Goal: Task Accomplishment & Management: Complete application form

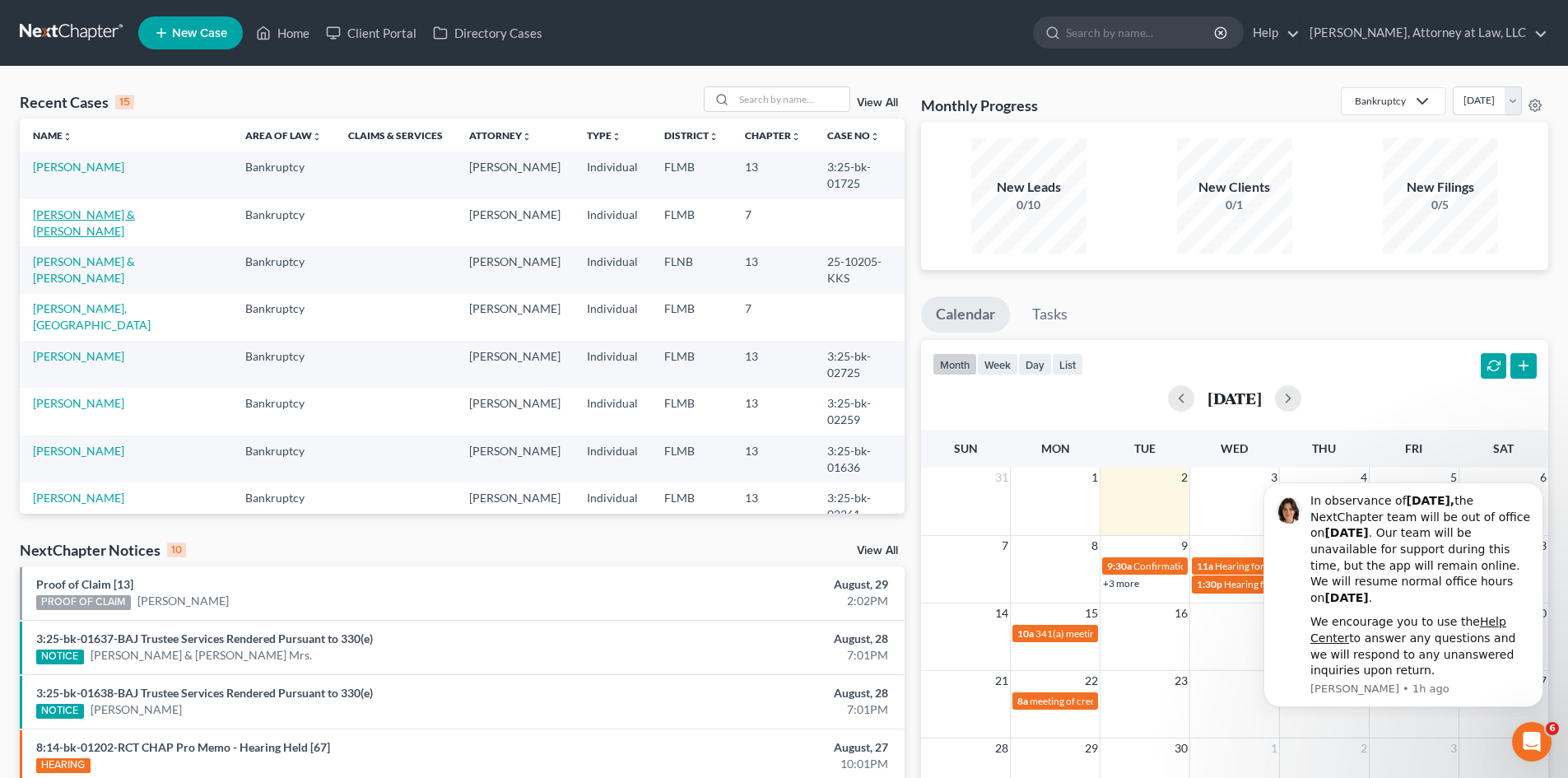
drag, startPoint x: 101, startPoint y: 211, endPoint x: 250, endPoint y: 245, distance: 152.8
click at [101, 211] on link "[PERSON_NAME] & [PERSON_NAME]" at bounding box center [84, 223] width 102 height 30
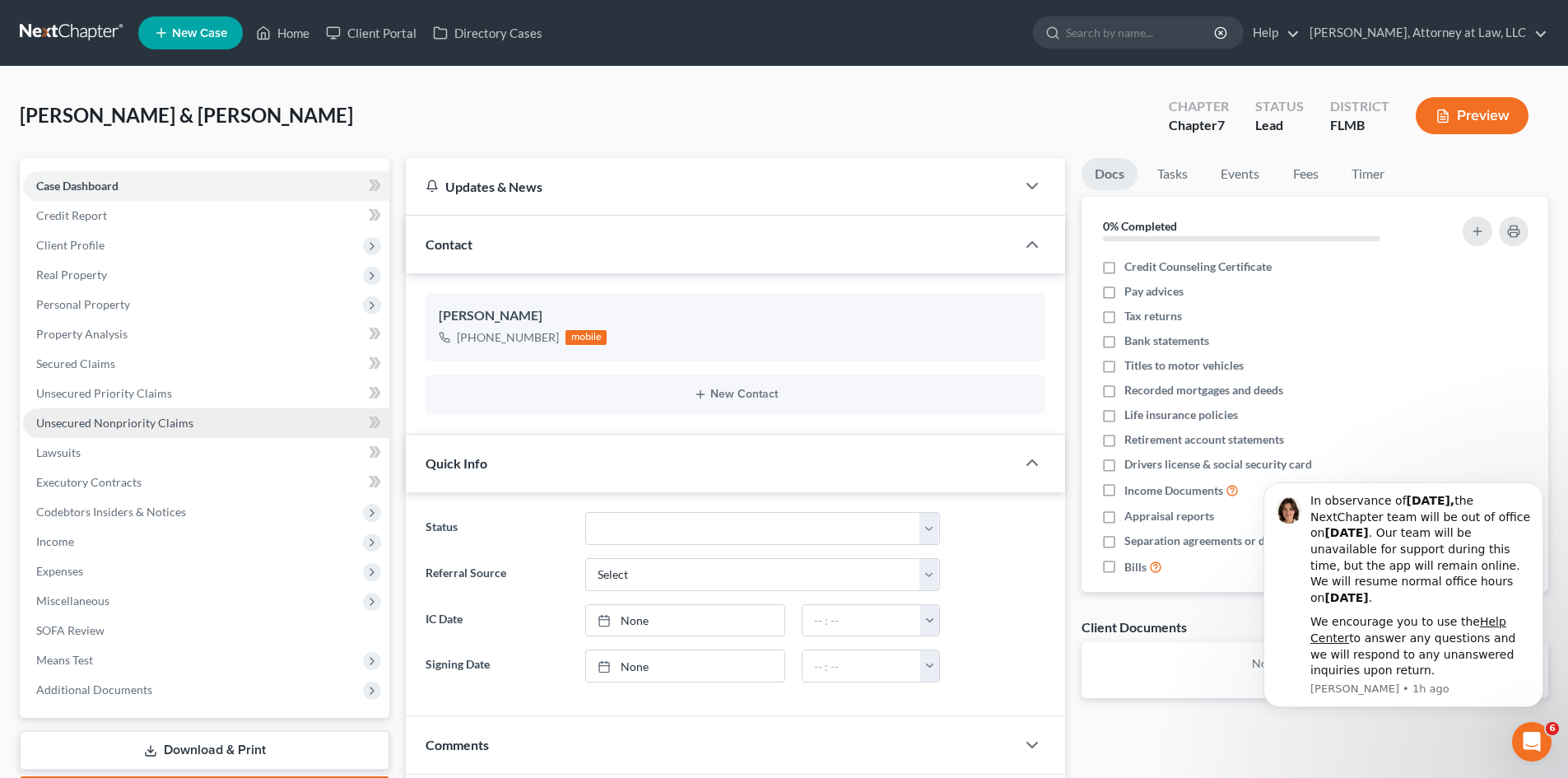
click at [155, 418] on span "Unsecured Nonpriority Claims" at bounding box center [115, 422] width 157 height 14
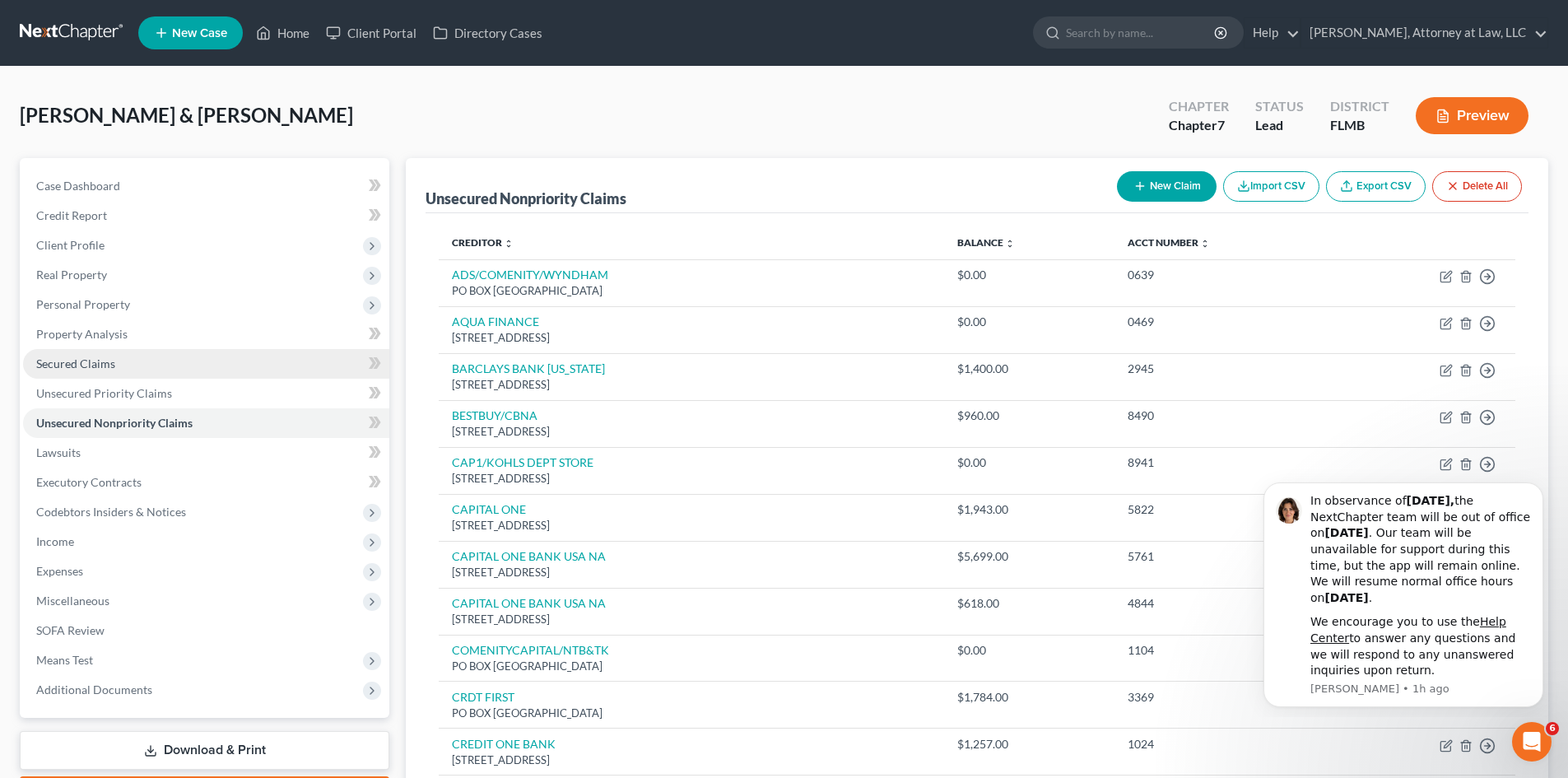
click at [70, 362] on span "Secured Claims" at bounding box center [75, 363] width 79 height 14
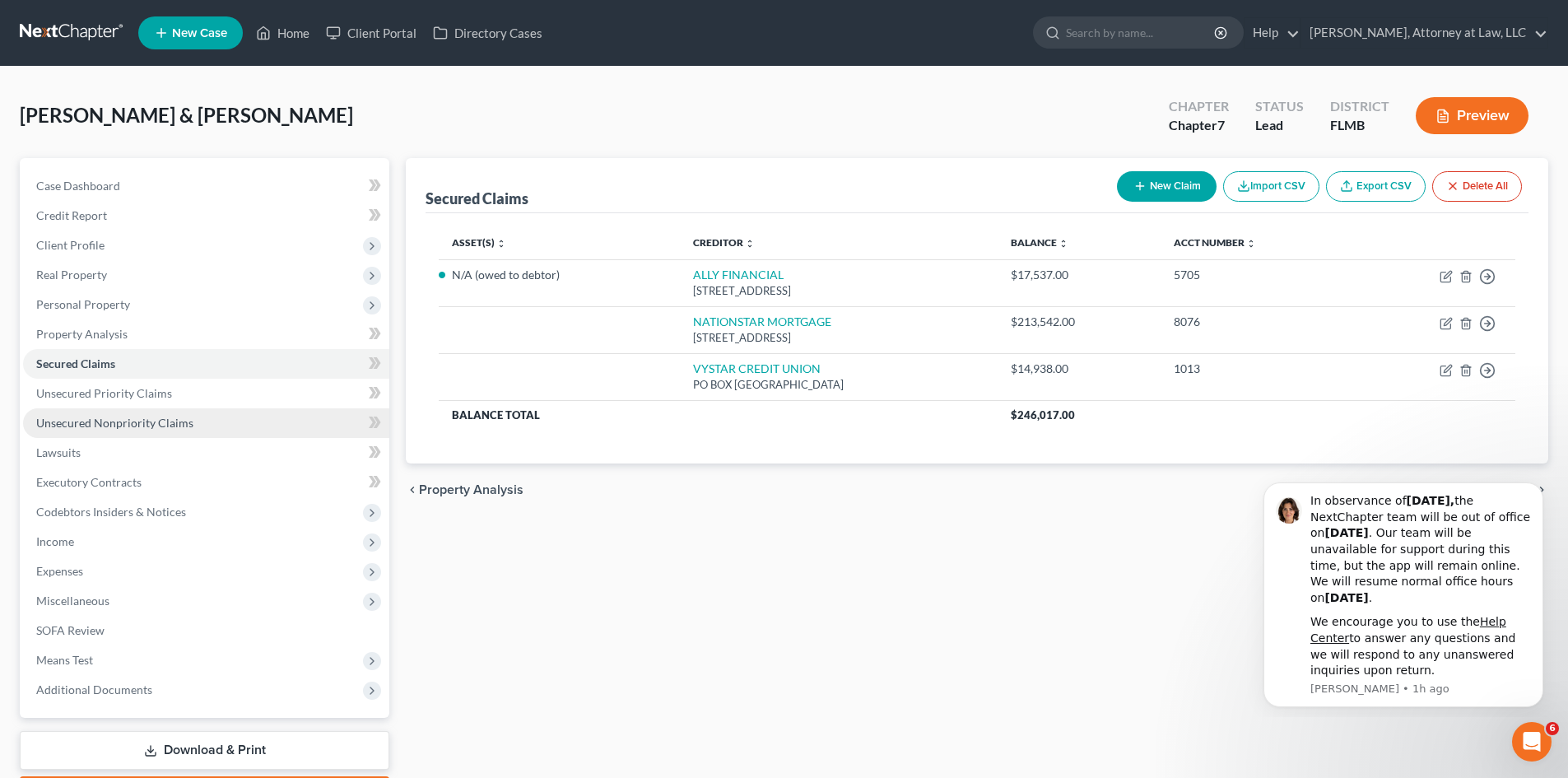
drag, startPoint x: 54, startPoint y: 422, endPoint x: 62, endPoint y: 423, distance: 8.1
click at [54, 422] on span "Unsecured Nonpriority Claims" at bounding box center [115, 422] width 157 height 14
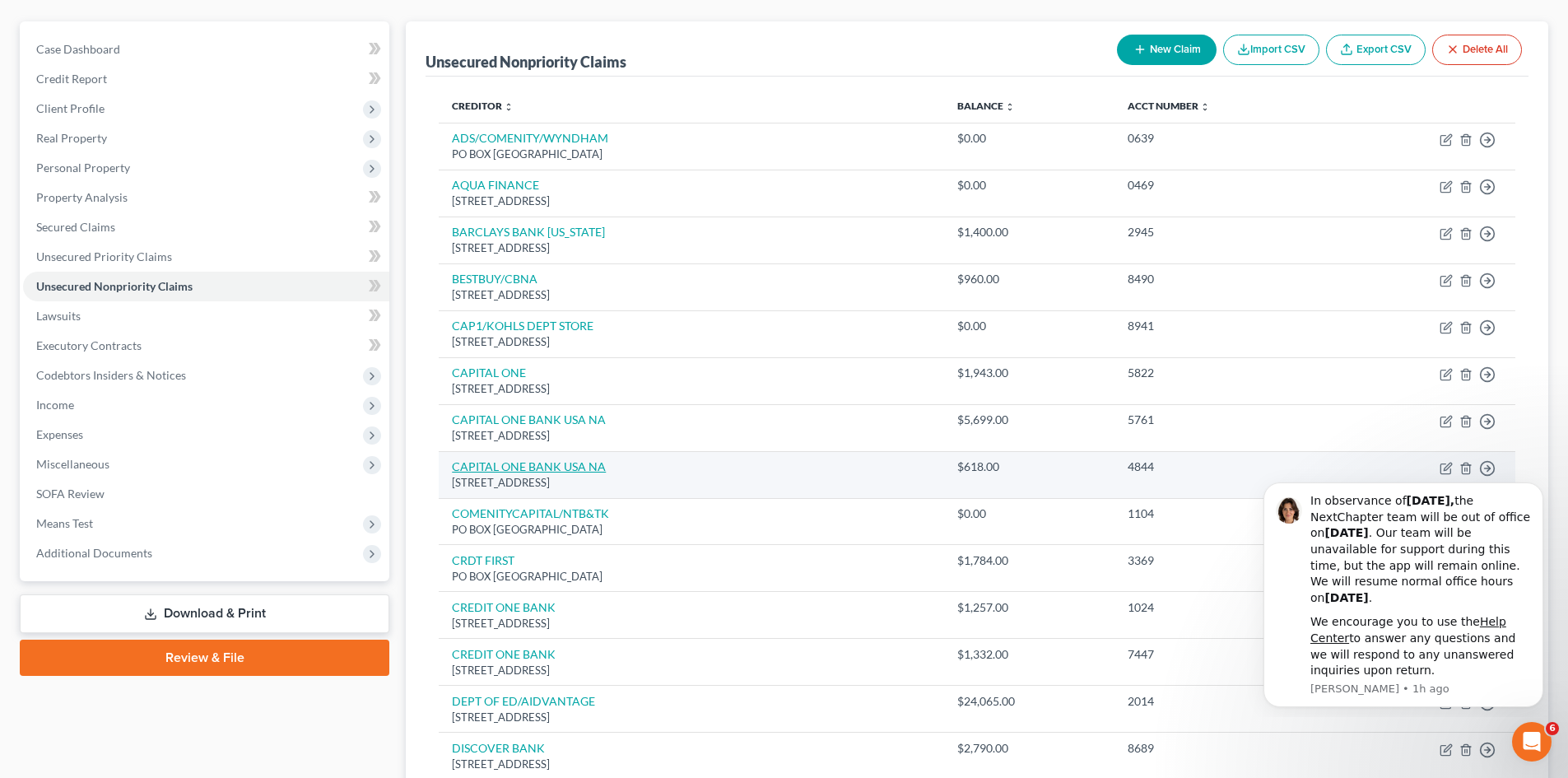
scroll to position [165, 0]
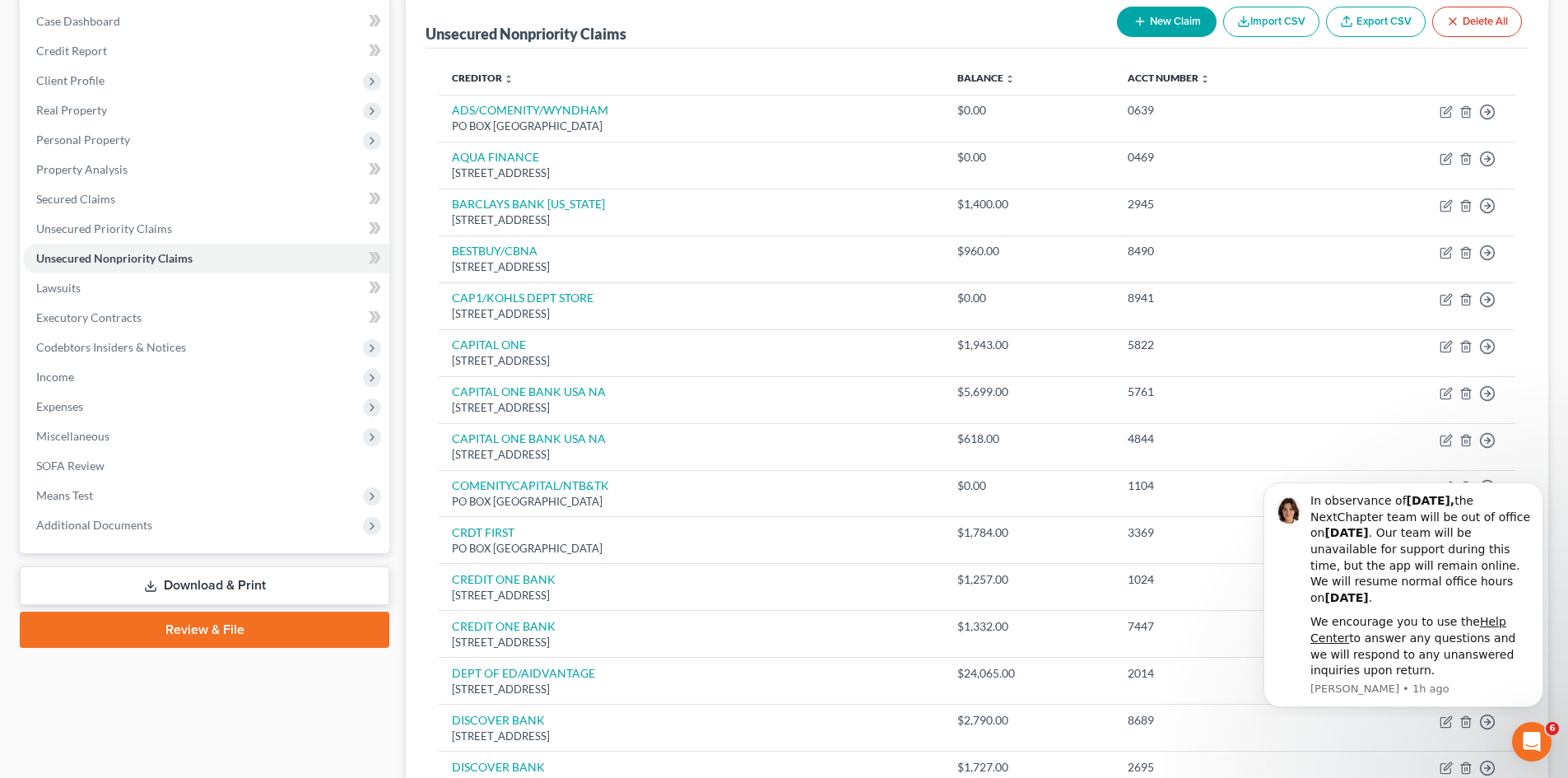
click at [1156, 22] on button "New Claim" at bounding box center [1166, 22] width 100 height 30
select select "2"
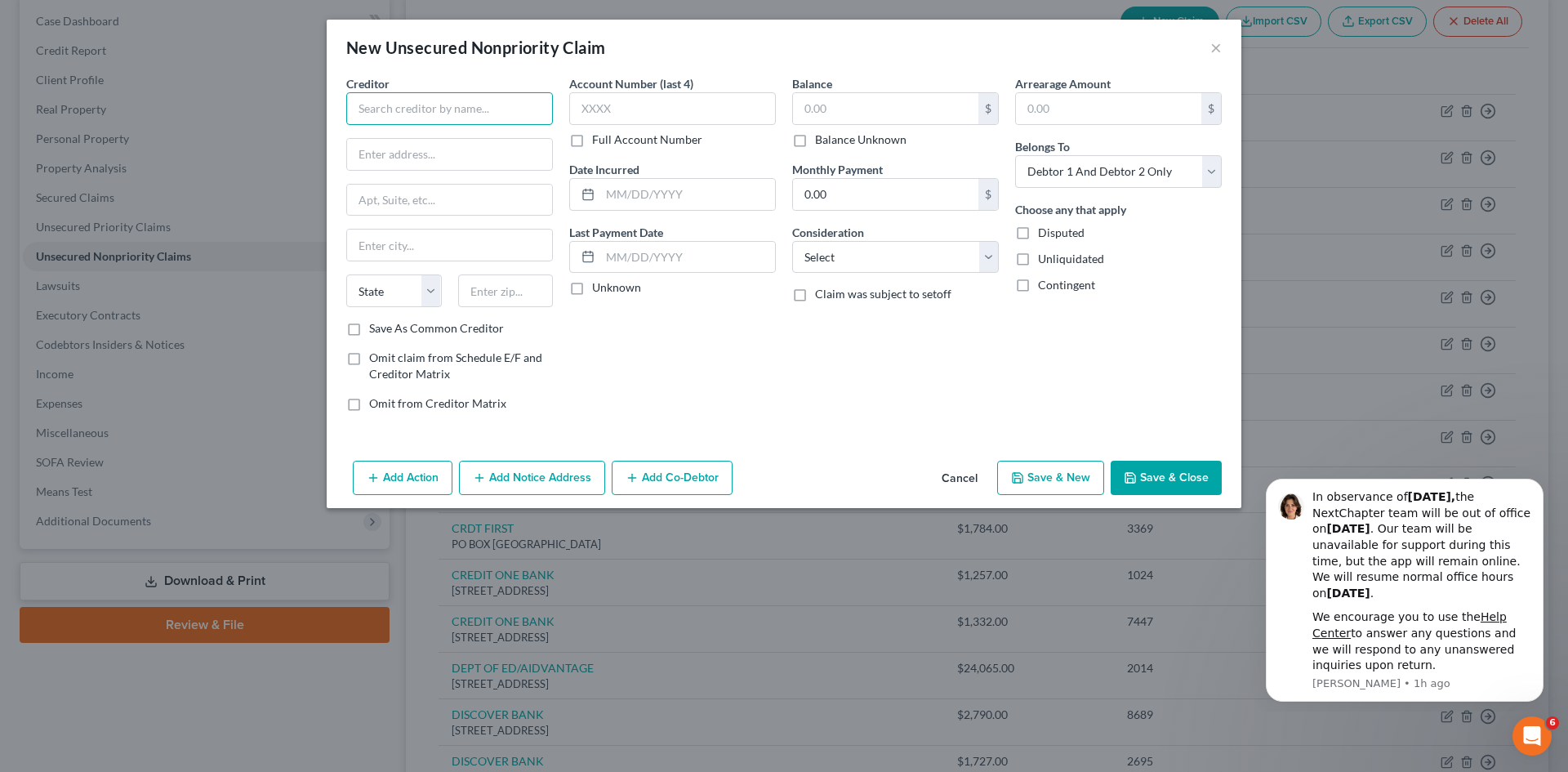
click at [410, 105] on input "text" at bounding box center [449, 108] width 207 height 32
type input "d"
type input "CREDIT ONE BANK"
click at [393, 193] on input "text" at bounding box center [449, 199] width 205 height 31
click at [411, 158] on input "text" at bounding box center [449, 154] width 205 height 31
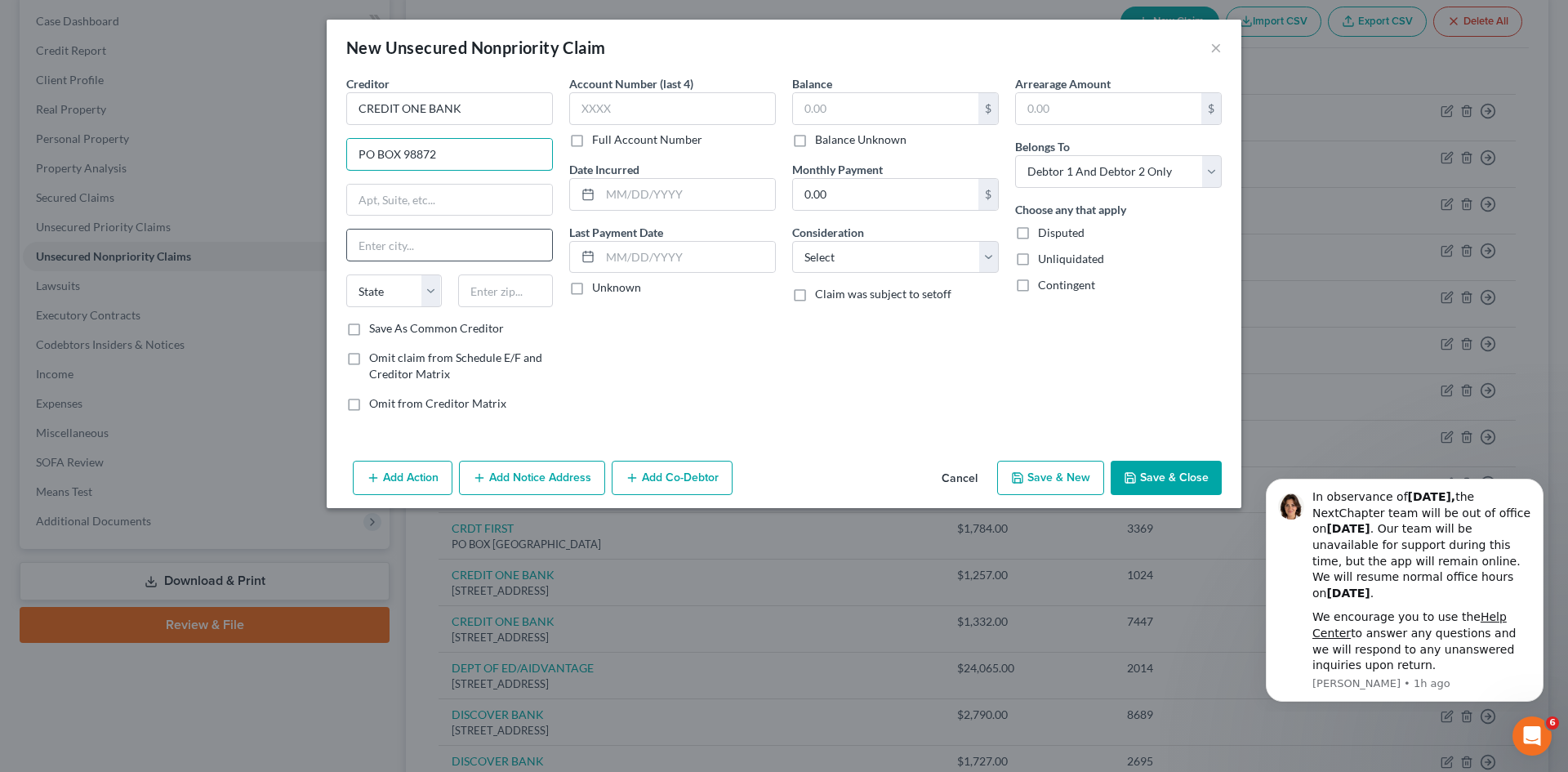
type input "PO BOX 98872"
click at [380, 244] on input "text" at bounding box center [449, 244] width 205 height 31
type input "[GEOGRAPHIC_DATA]"
click at [418, 290] on select "State [US_STATE] AK AR AZ CA CO CT DE DC [GEOGRAPHIC_DATA] [GEOGRAPHIC_DATA] GU…" at bounding box center [393, 291] width 95 height 32
select select "31"
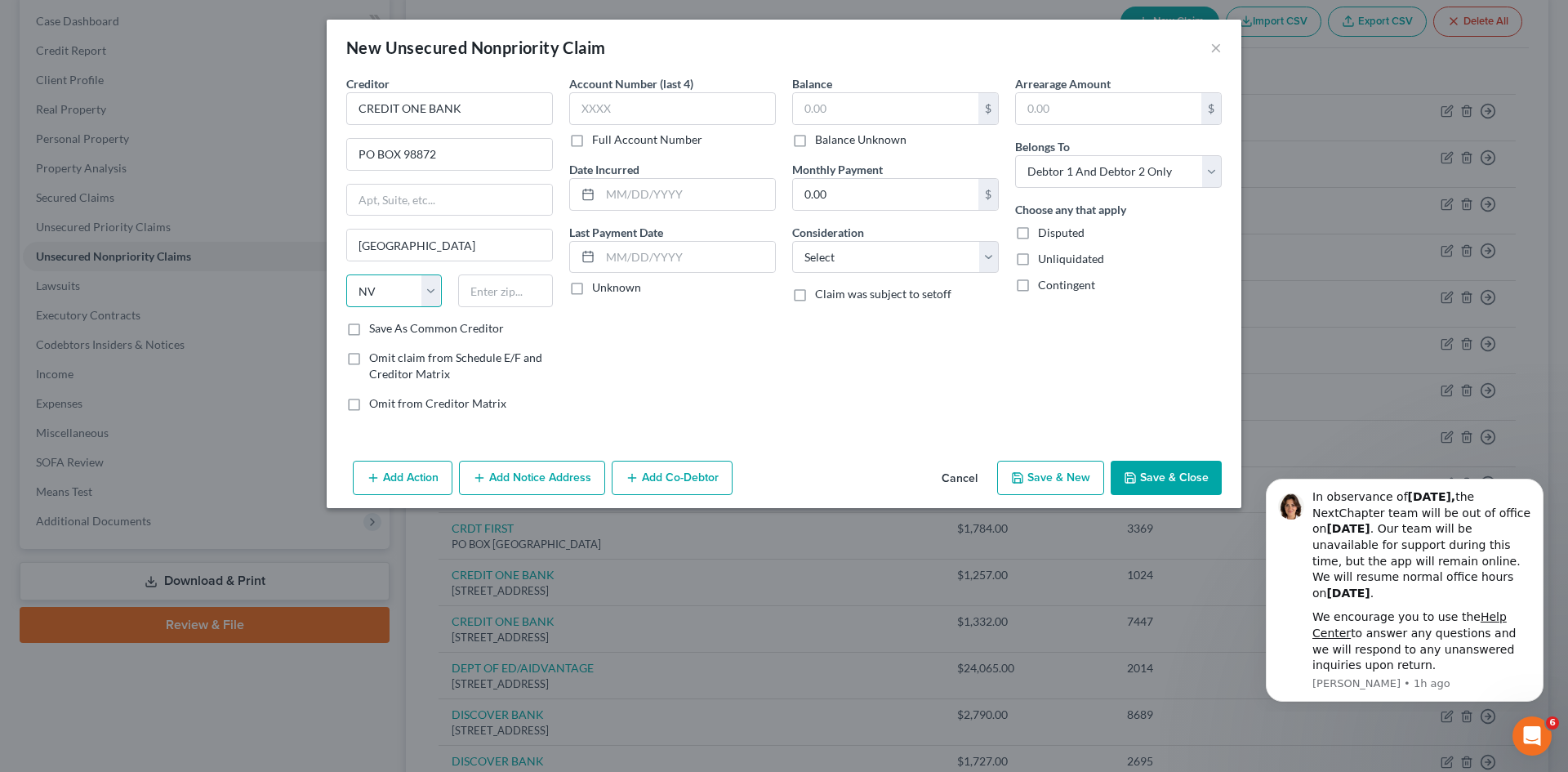
click at [346, 275] on select "State [US_STATE] AK AR AZ CA CO CT DE DC [GEOGRAPHIC_DATA] [GEOGRAPHIC_DATA] GU…" at bounding box center [393, 291] width 95 height 32
click at [507, 289] on input "text" at bounding box center [506, 291] width 95 height 32
type input "89193"
click at [609, 194] on input "text" at bounding box center [687, 193] width 175 height 31
type input "[GEOGRAPHIC_DATA]"
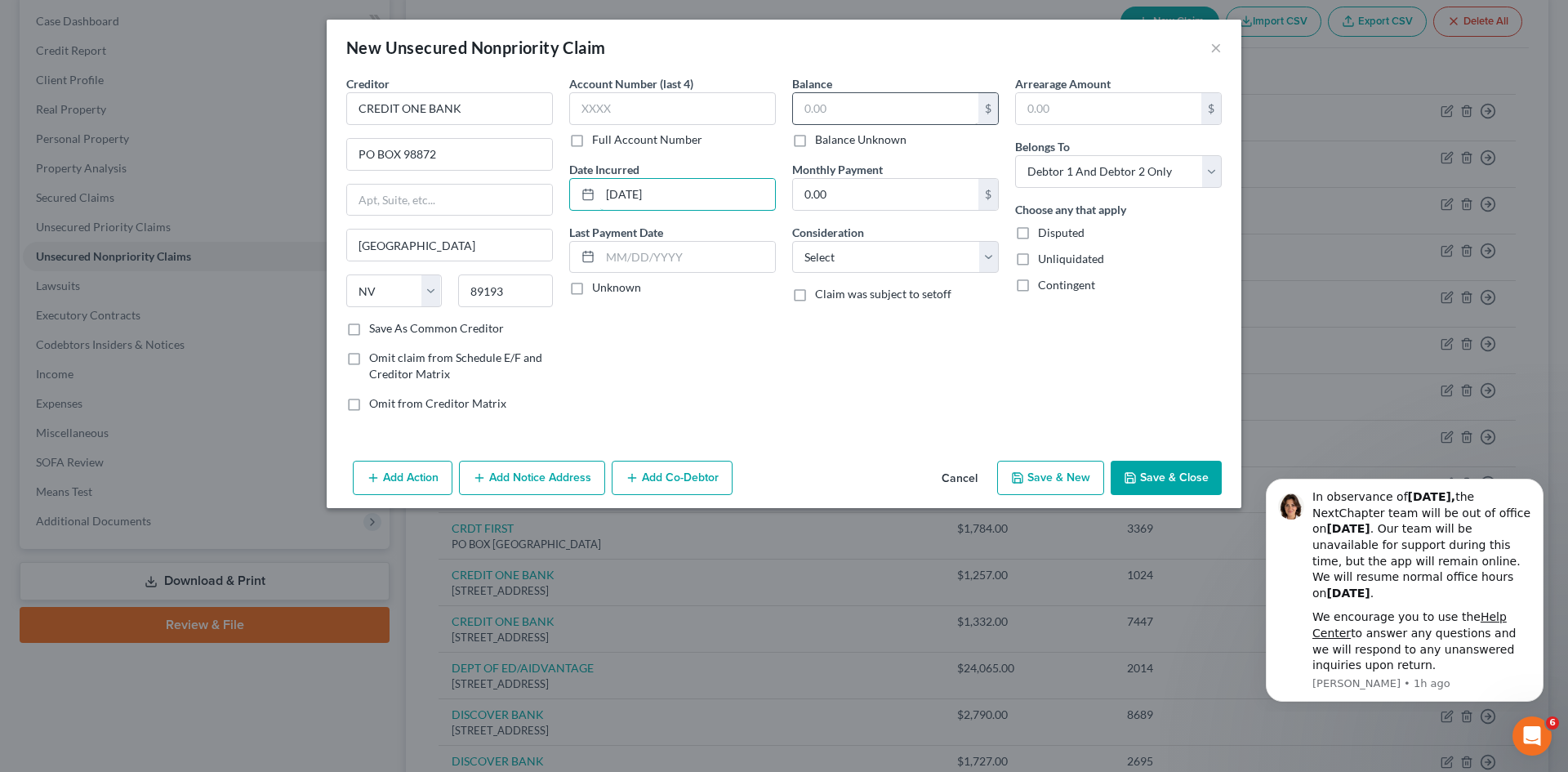
type input "[DATE]"
click at [844, 110] on input "text" at bounding box center [885, 108] width 185 height 31
type input "2,090"
click at [1077, 101] on input "text" at bounding box center [1108, 108] width 185 height 31
type input "1,266"
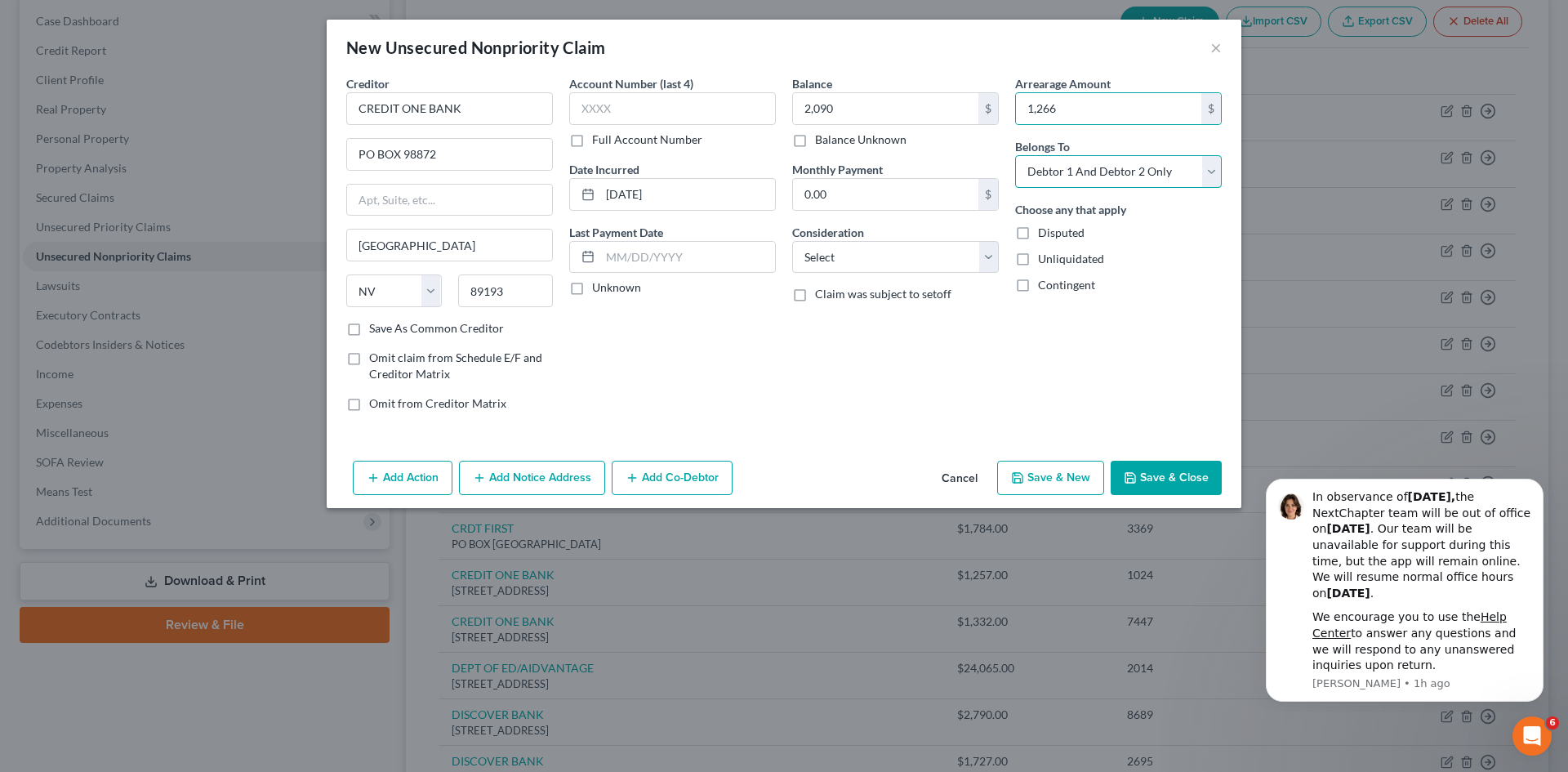
click at [1196, 170] on select "Select Debtor 1 Only Debtor 2 Only Debtor 1 And Debtor 2 Only At Least One Of T…" at bounding box center [1118, 171] width 207 height 32
select select "1"
click at [1015, 155] on select "Select Debtor 1 Only Debtor 2 Only Debtor 1 And Debtor 2 Only At Least One Of T…" at bounding box center [1118, 171] width 207 height 32
click at [652, 247] on input "text" at bounding box center [687, 257] width 175 height 31
type input "[DATE]"
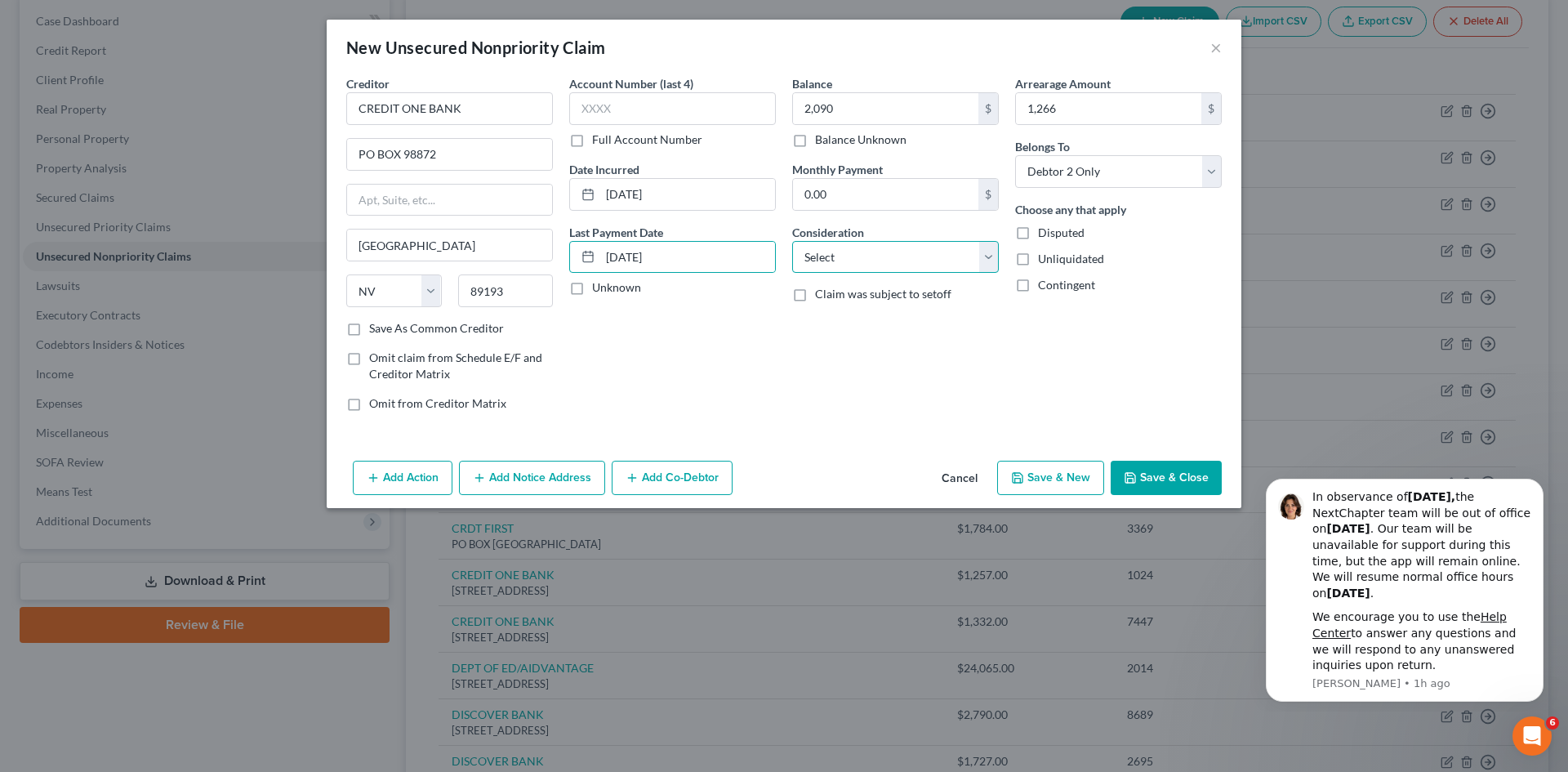
click at [988, 252] on select "Select Cable / Satellite Services Collection Agency Credit Card Debt Debt Couns…" at bounding box center [895, 257] width 207 height 32
select select "2"
click at [792, 241] on select "Select Cable / Satellite Services Collection Agency Credit Card Debt Debt Couns…" at bounding box center [895, 257] width 207 height 32
click at [1194, 480] on button "Save & Close" at bounding box center [1166, 477] width 111 height 34
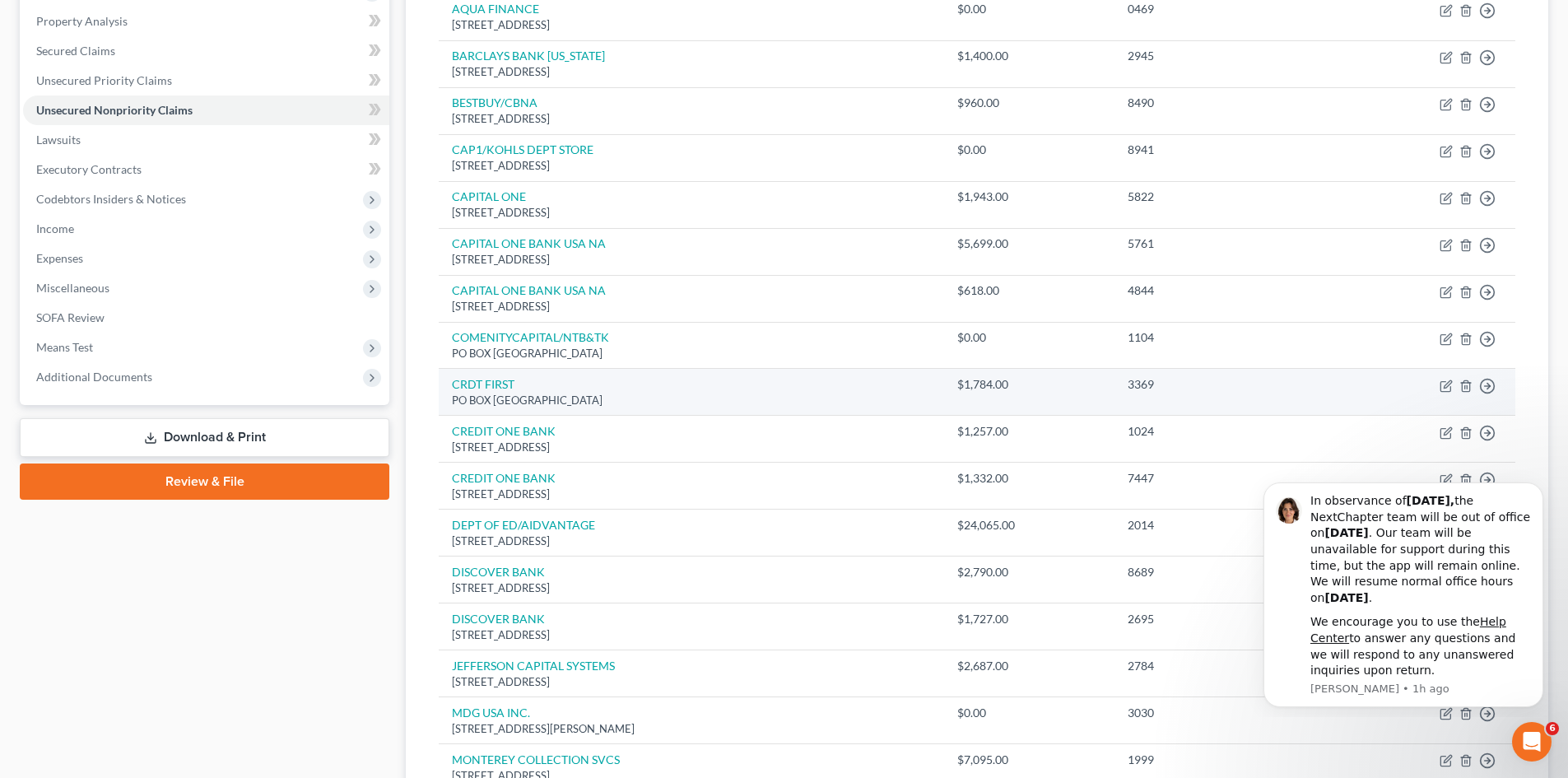
scroll to position [329, 0]
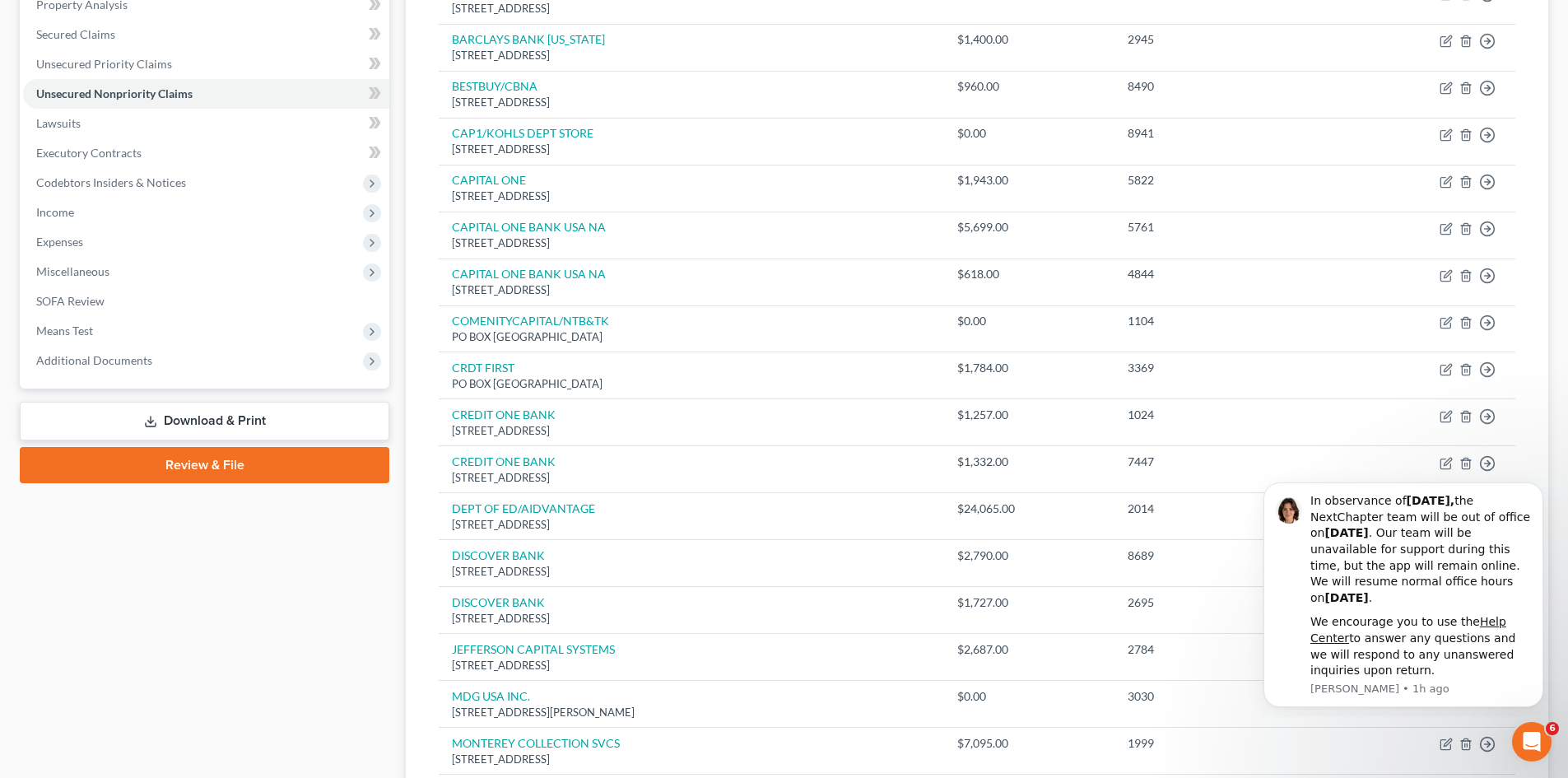
drag, startPoint x: 795, startPoint y: 573, endPoint x: 149, endPoint y: 816, distance: 690.2
click at [149, 777] on html "Home New Case Client Portal Directory Cases [PERSON_NAME], Attorney at Law, LLC…" at bounding box center [784, 546] width 1568 height 1750
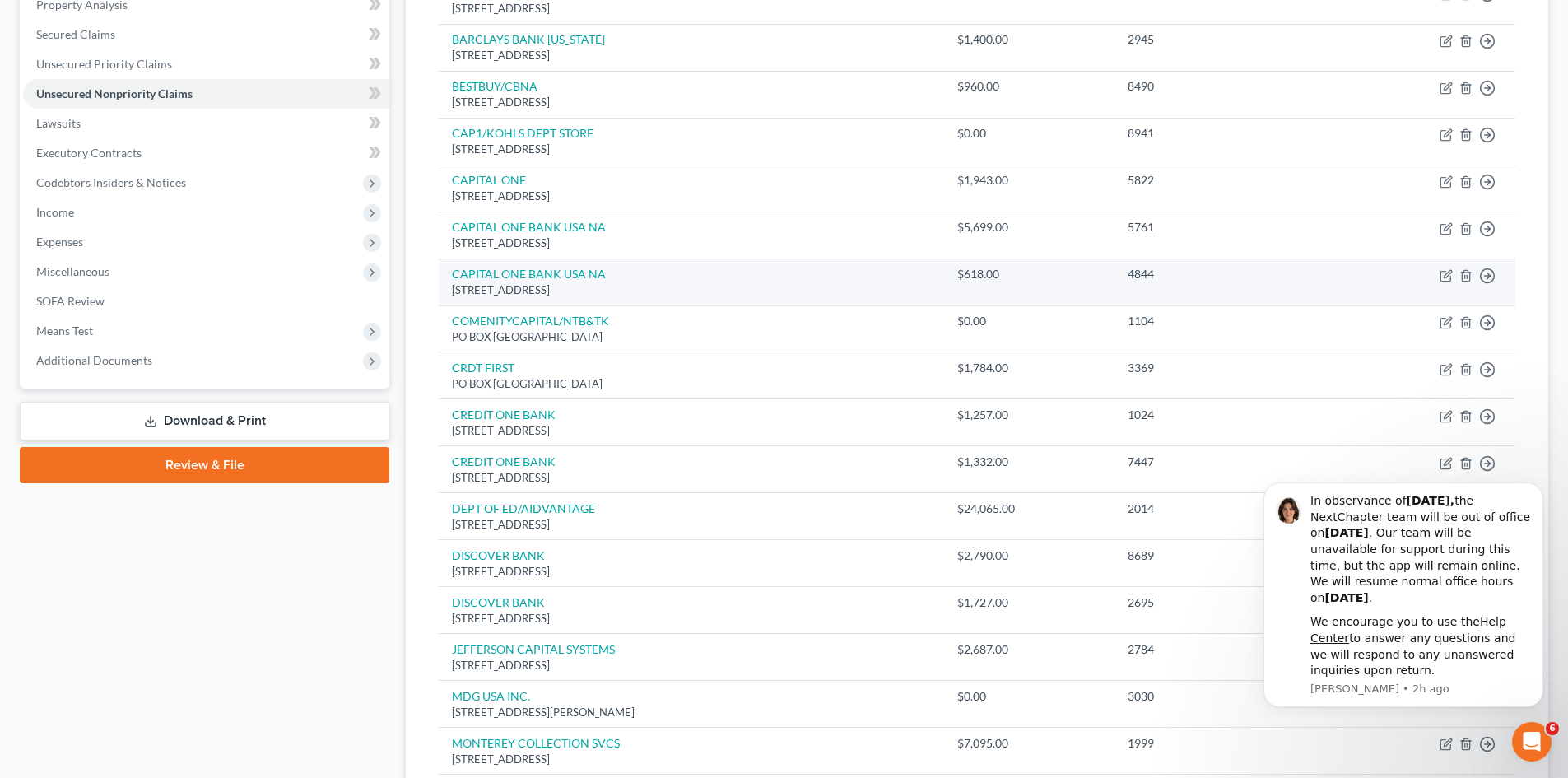
click at [566, 305] on td "CAPITAL ONE BANK [GEOGRAPHIC_DATA] NA [STREET_ADDRESS]" at bounding box center [690, 282] width 505 height 47
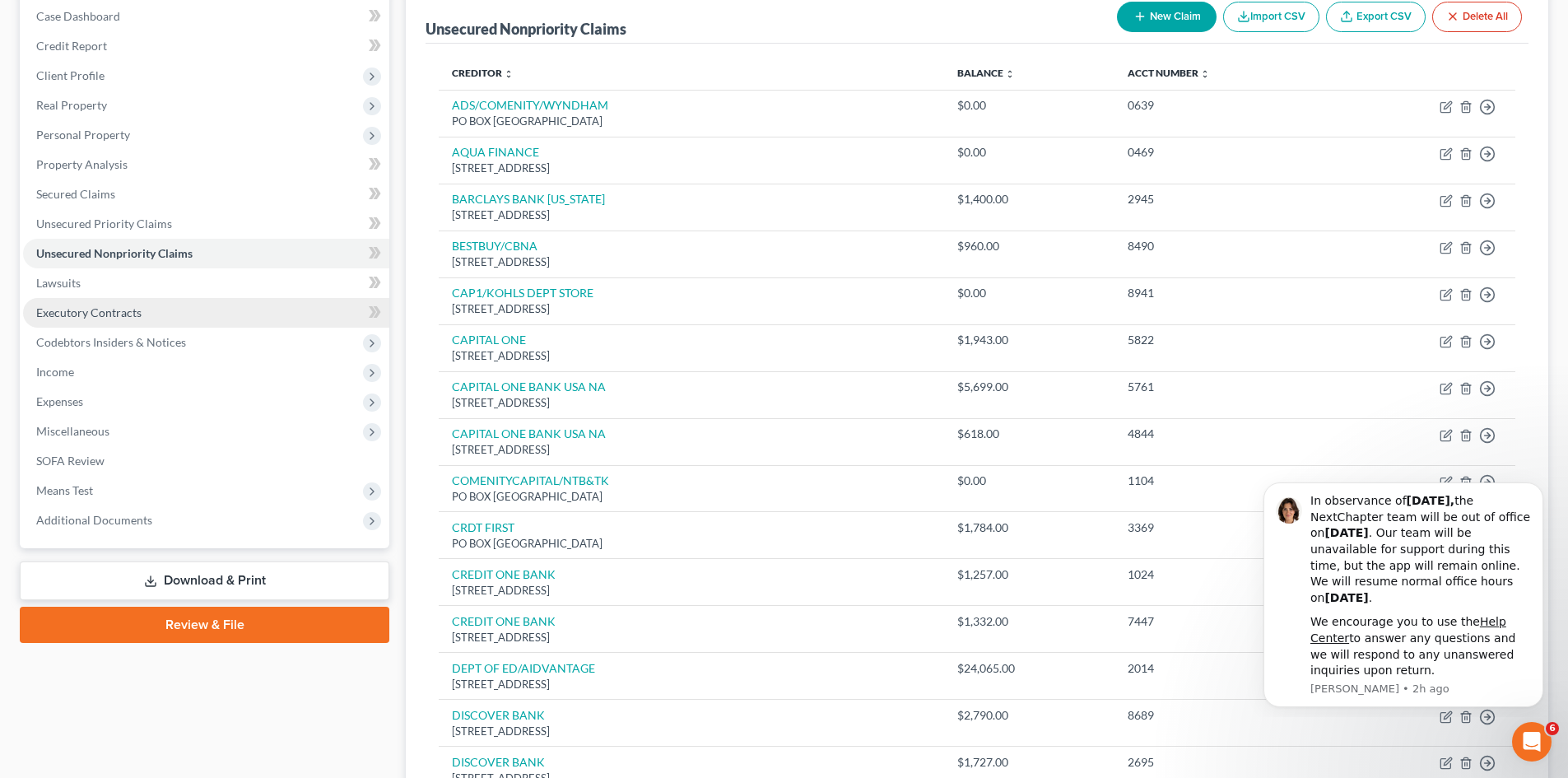
scroll to position [0, 0]
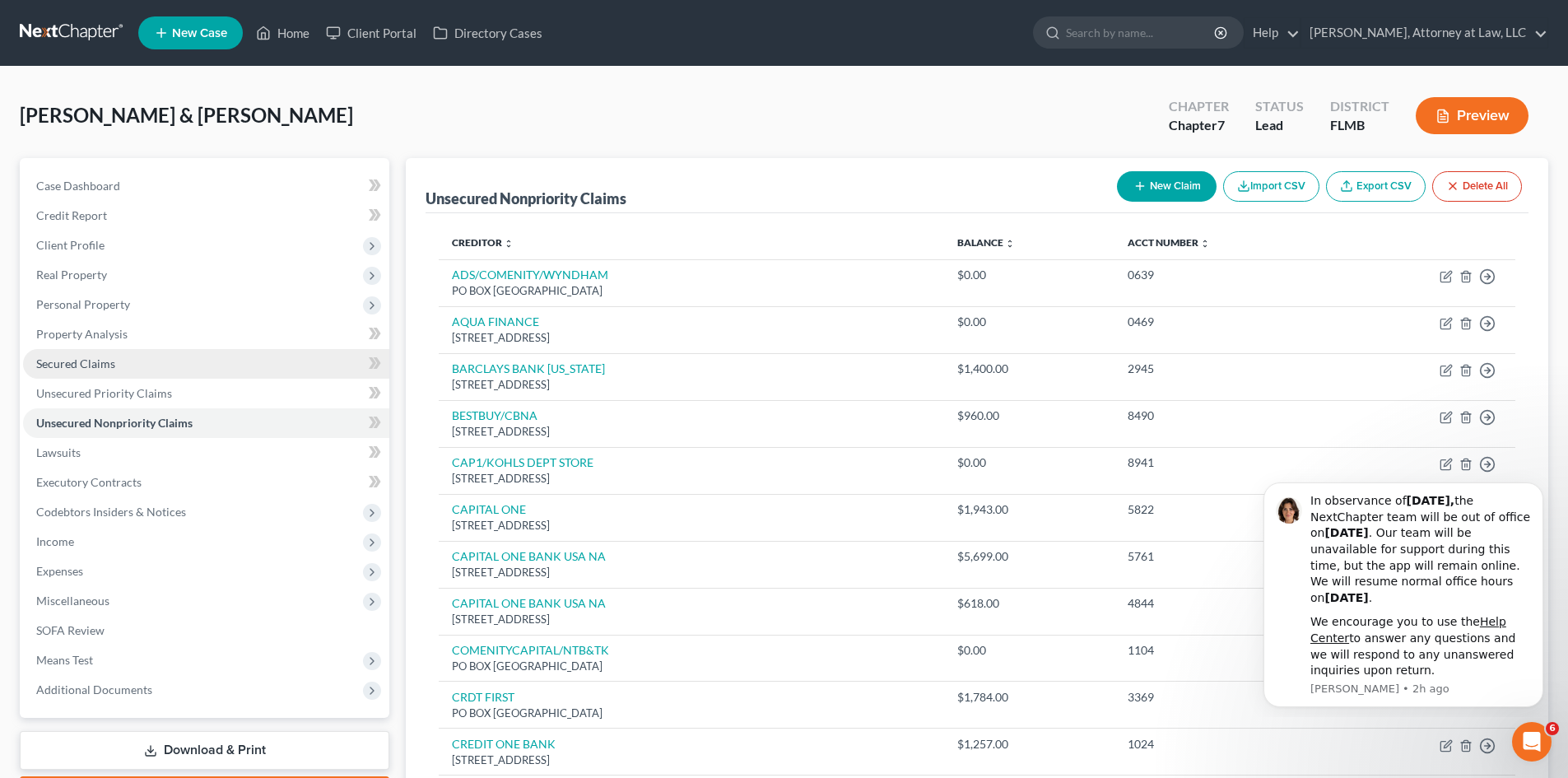
click at [85, 359] on span "Secured Claims" at bounding box center [75, 363] width 79 height 14
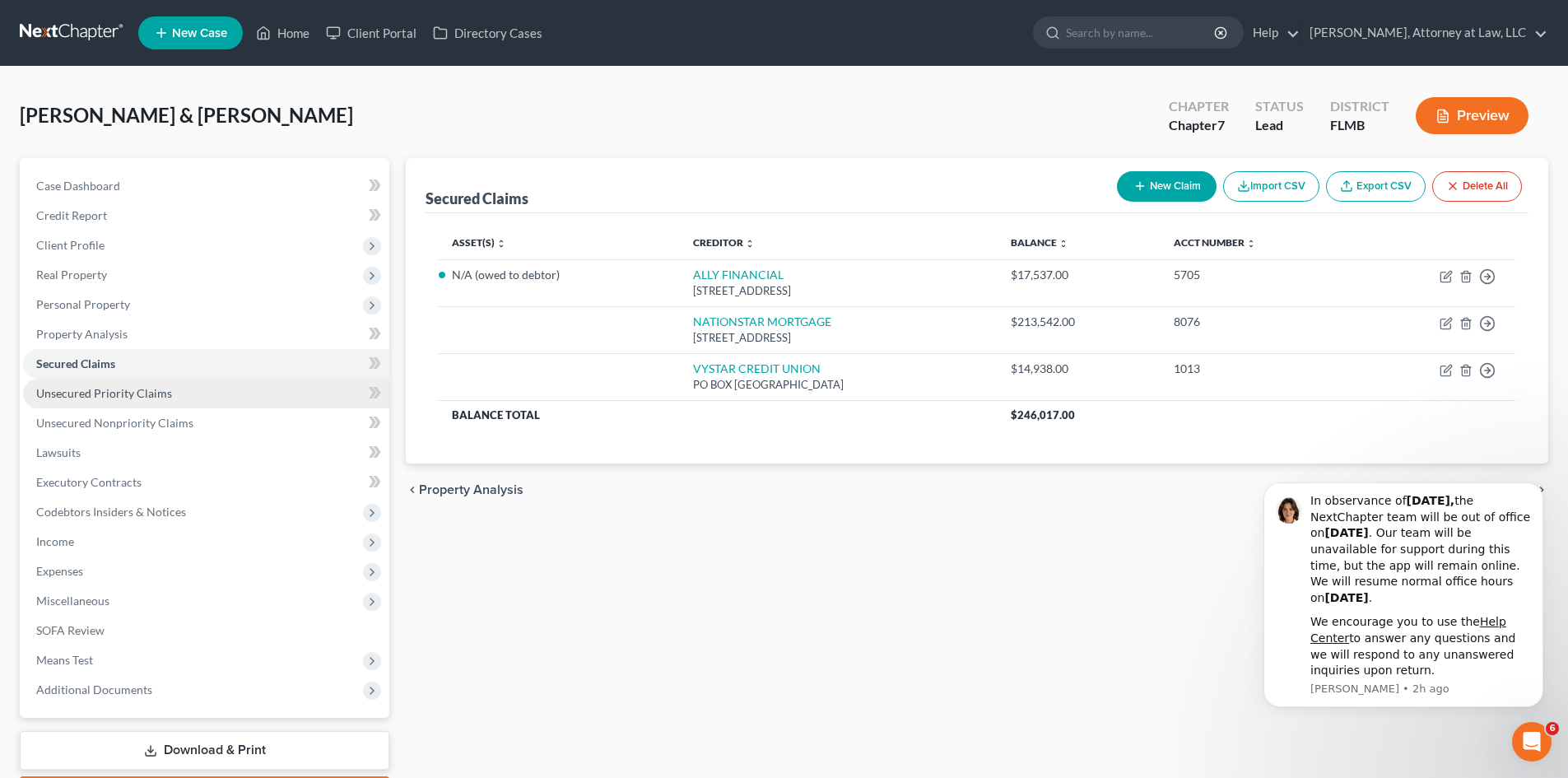
drag, startPoint x: 120, startPoint y: 388, endPoint x: 129, endPoint y: 384, distance: 9.8
click at [120, 387] on span "Unsecured Priority Claims" at bounding box center [104, 392] width 136 height 14
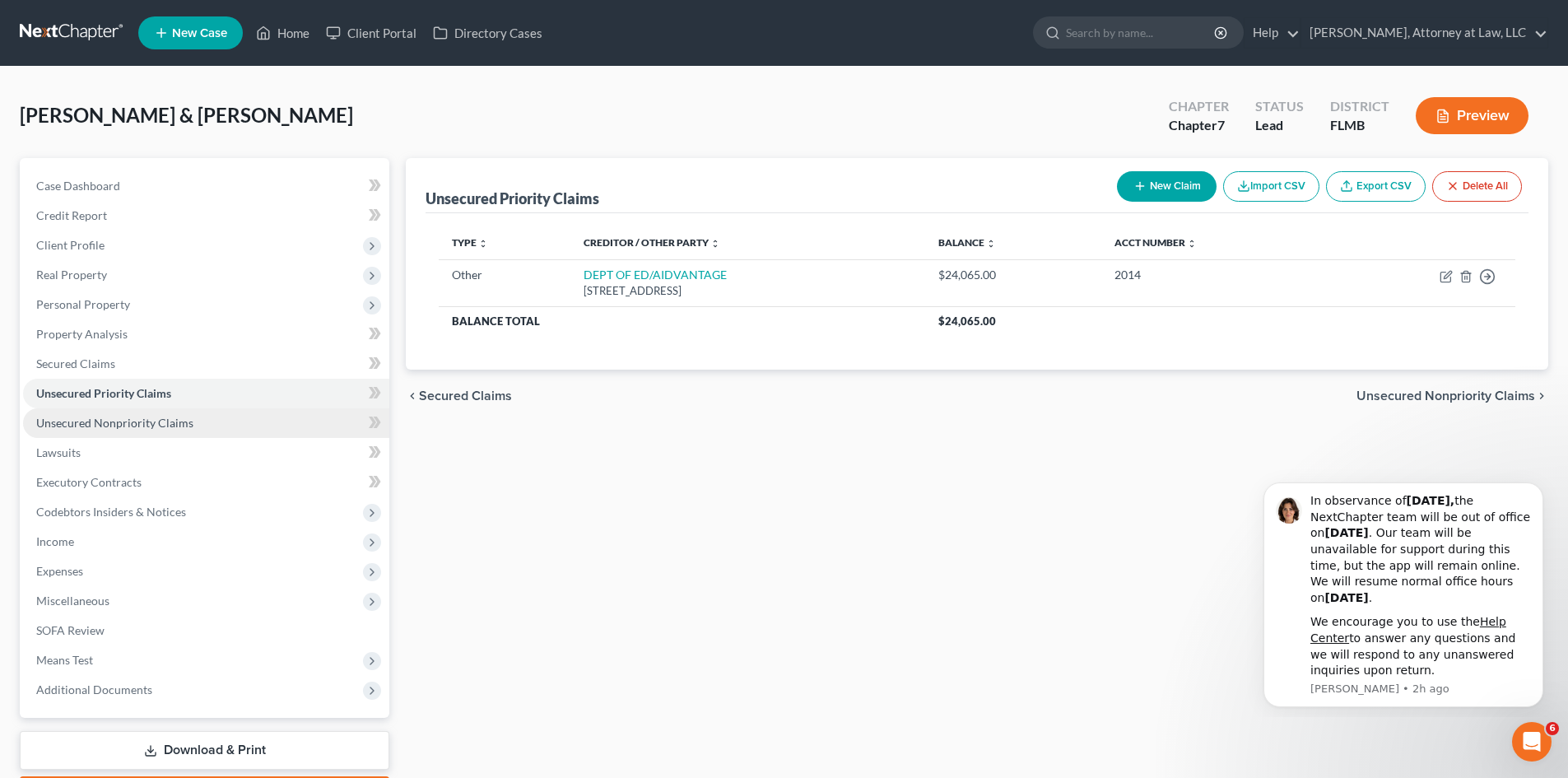
click at [125, 423] on span "Unsecured Nonpriority Claims" at bounding box center [115, 422] width 157 height 14
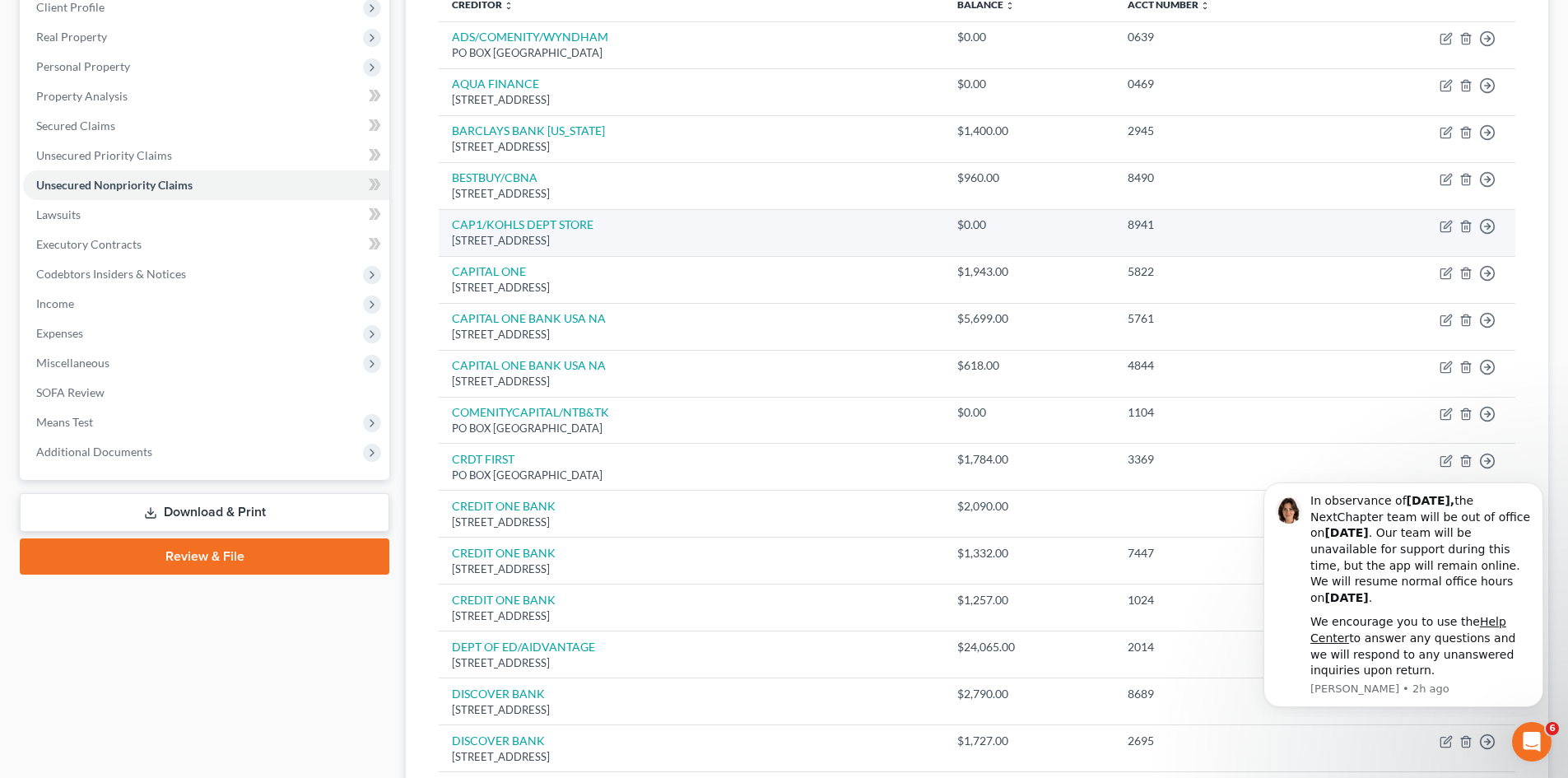
scroll to position [247, 0]
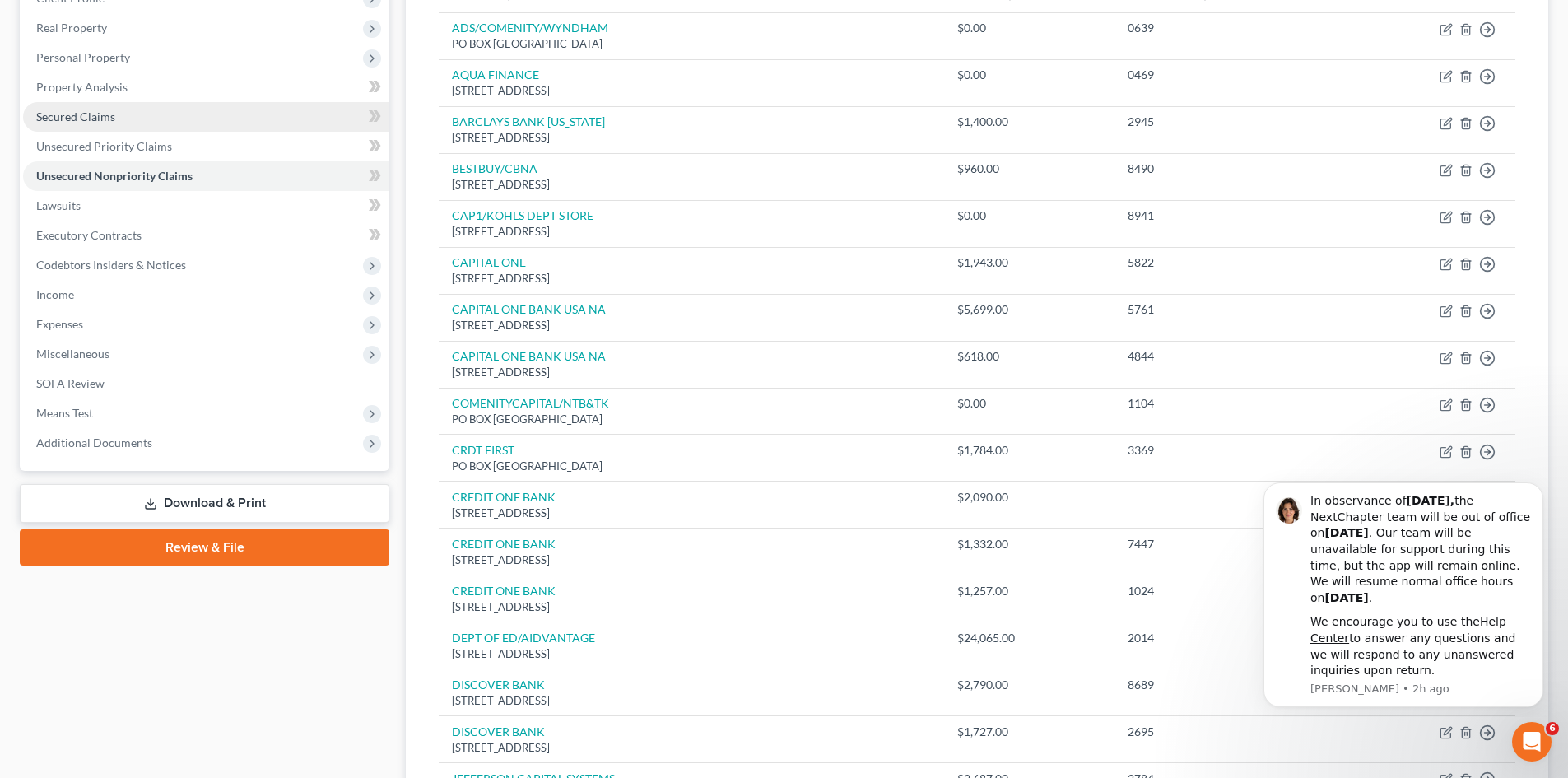
click at [95, 114] on span "Secured Claims" at bounding box center [75, 116] width 79 height 14
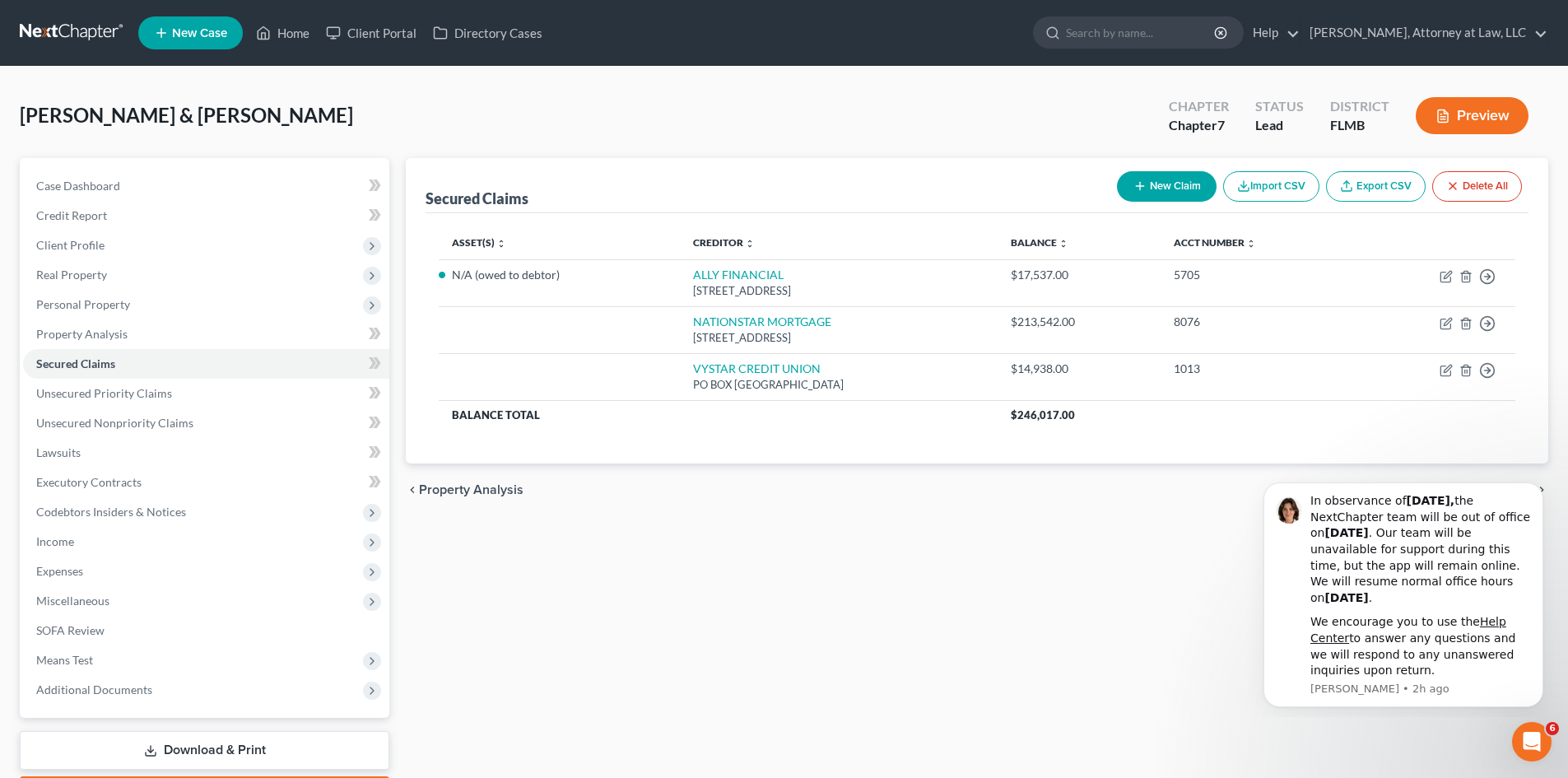
click at [1161, 186] on button "New Claim" at bounding box center [1166, 187] width 100 height 30
select select "2"
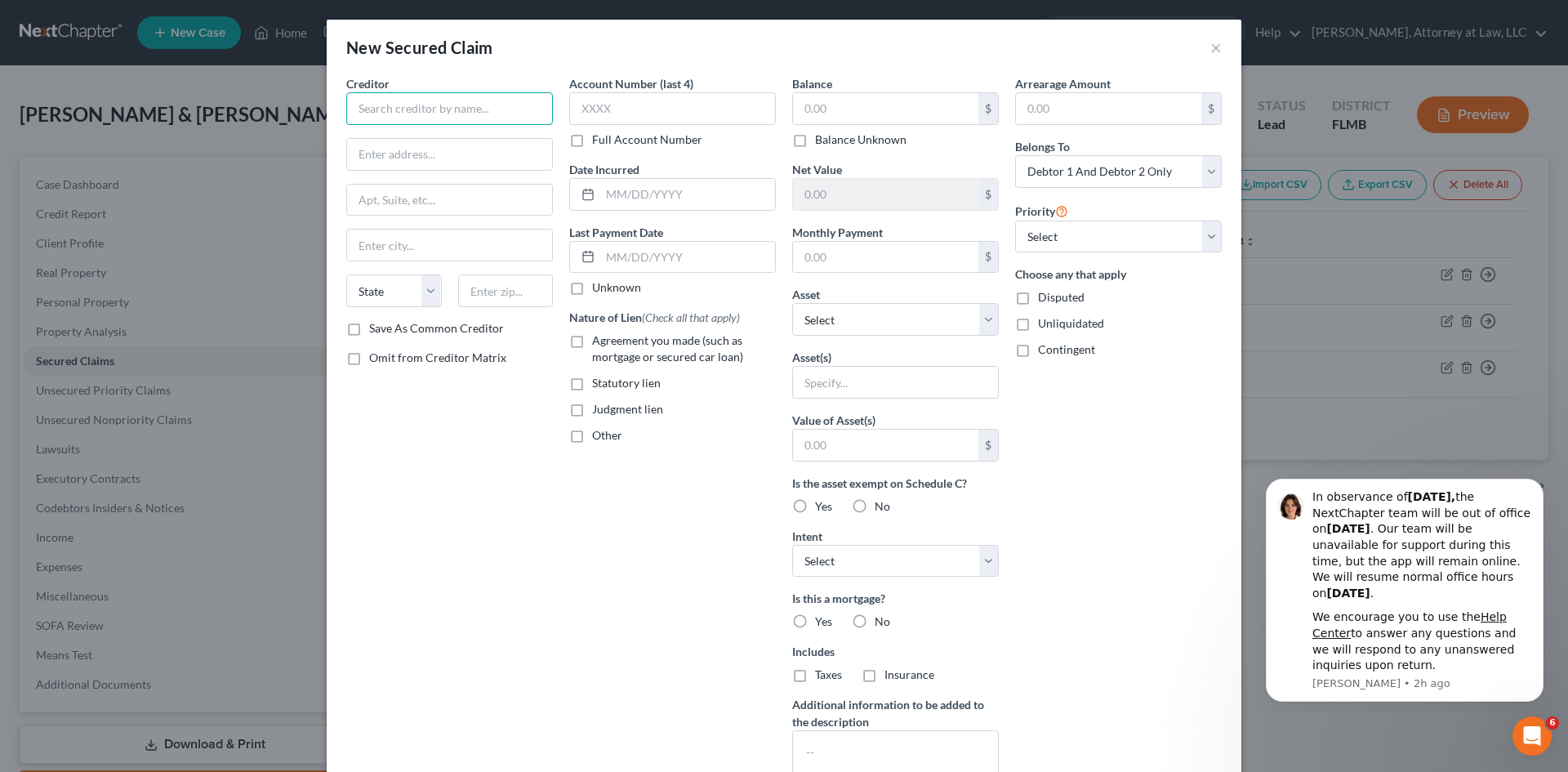
drag, startPoint x: 390, startPoint y: 103, endPoint x: 584, endPoint y: 153, distance: 200.3
click at [394, 104] on input "text" at bounding box center [449, 108] width 207 height 32
type input "[PERSON_NAME] ACC"
